Goal: Transaction & Acquisition: Purchase product/service

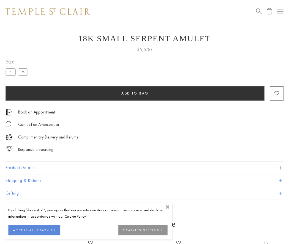
scroll to position [7, 0]
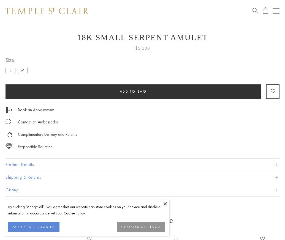
click at [133, 91] on span "Add to bag" at bounding box center [133, 91] width 27 height 5
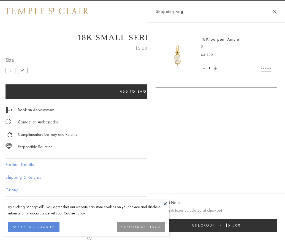
click at [277, 230] on button "Checkout $5,500" at bounding box center [216, 225] width 121 height 13
